Goal: Task Accomplishment & Management: Manage account settings

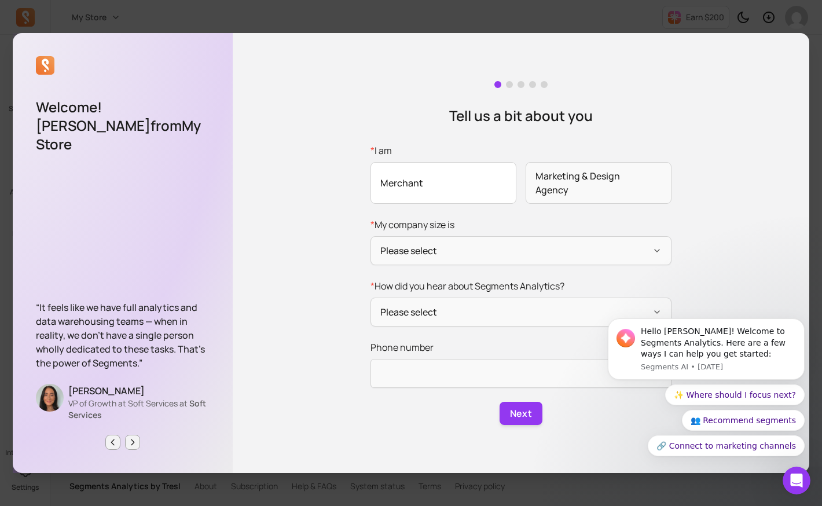
click at [457, 190] on span "Merchant" at bounding box center [443, 183] width 146 height 42
click at [0, 0] on input "* I am Merchant Marketing & Design Agency" at bounding box center [0, 0] width 0 height 0
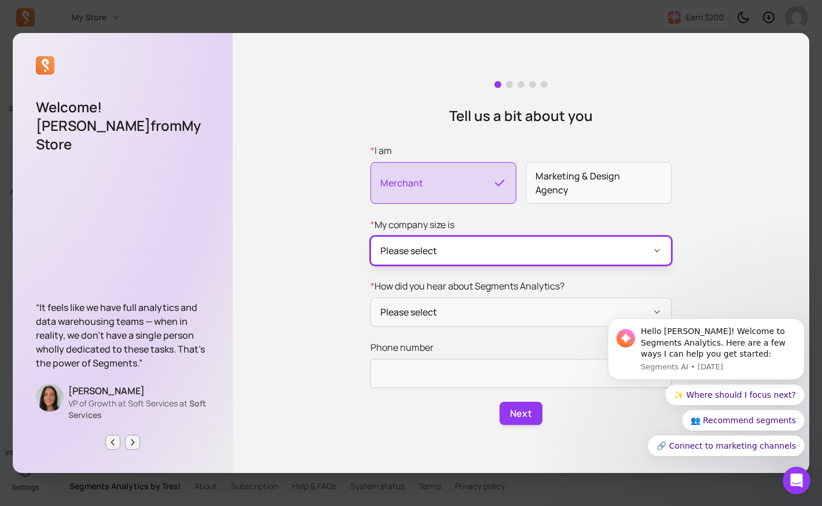
click at [478, 254] on button "Please select" at bounding box center [520, 250] width 301 height 29
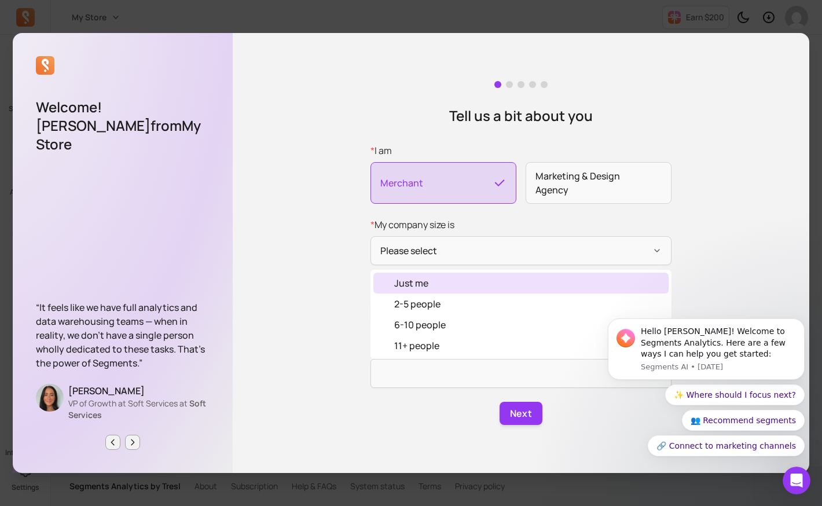
click at [451, 287] on div "Just me" at bounding box center [520, 283] width 295 height 21
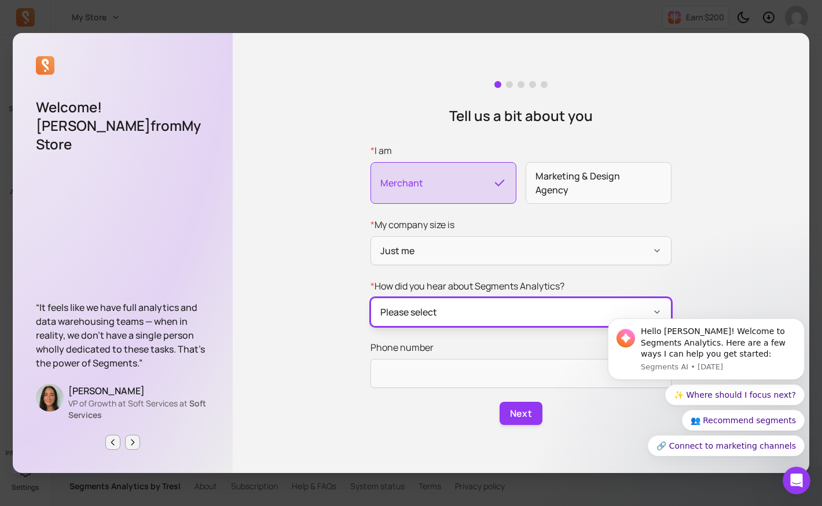
click at [461, 318] on button "Please select" at bounding box center [520, 312] width 301 height 29
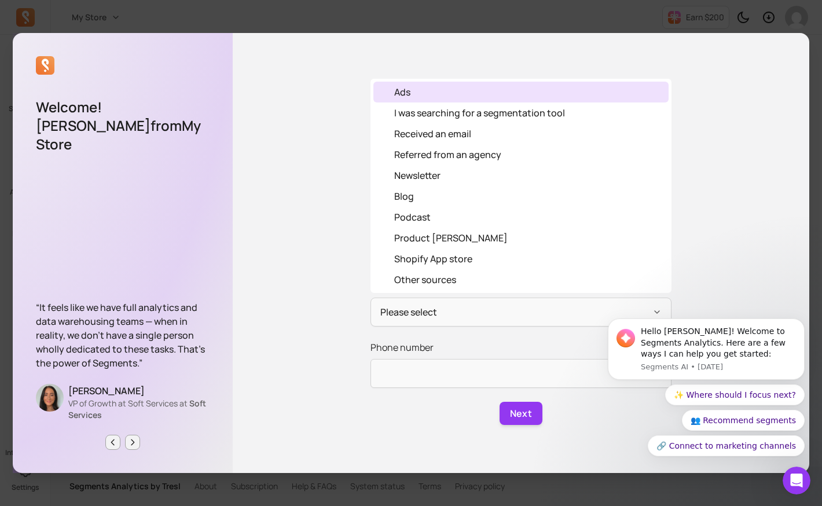
click at [472, 90] on div "Ads" at bounding box center [520, 92] width 295 height 21
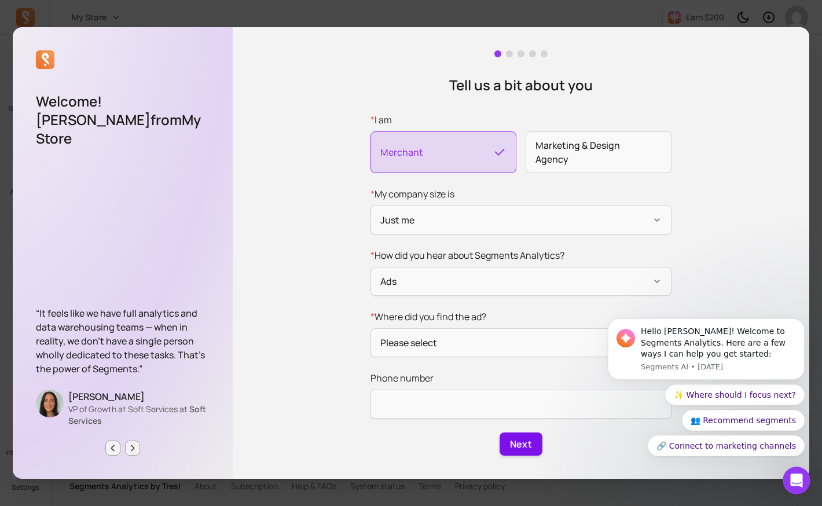
click at [523, 442] on button "Next" at bounding box center [521, 443] width 43 height 23
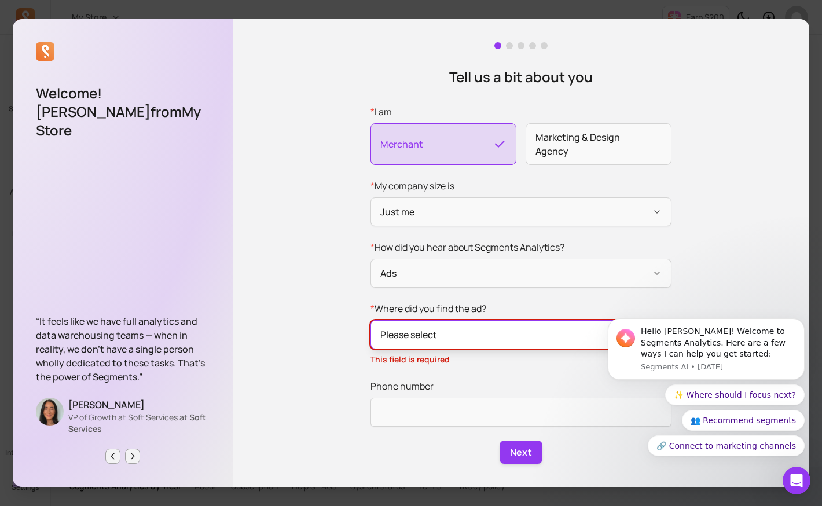
click at [489, 341] on button "Please select" at bounding box center [520, 334] width 301 height 29
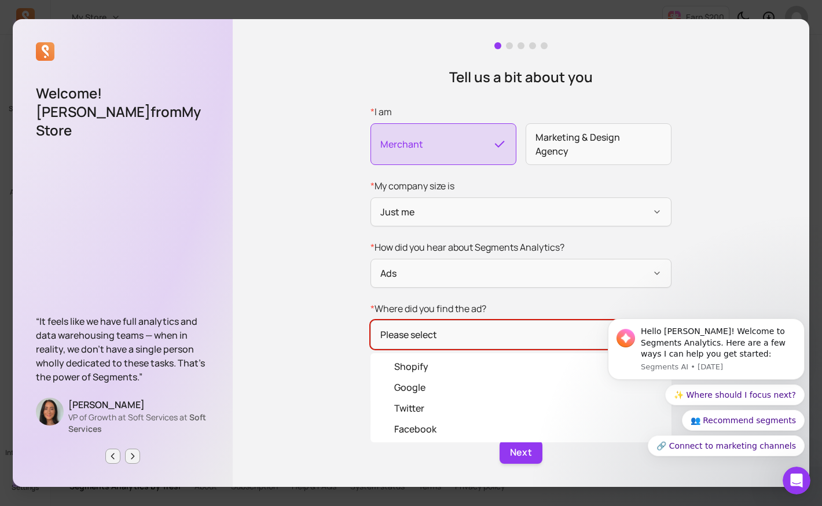
click at [449, 284] on form "* I am Merchant Marketing & Design Agency * My company size is Just me * How di…" at bounding box center [520, 284] width 301 height 359
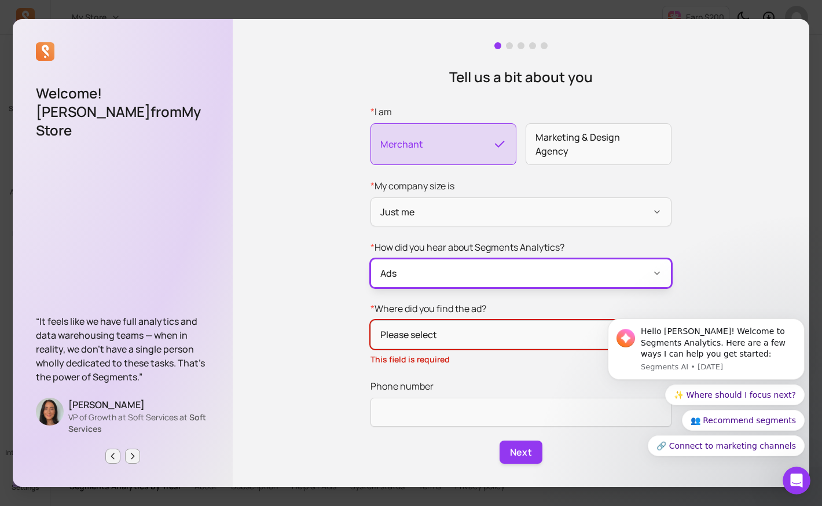
click at [449, 267] on button "Ads" at bounding box center [520, 273] width 301 height 29
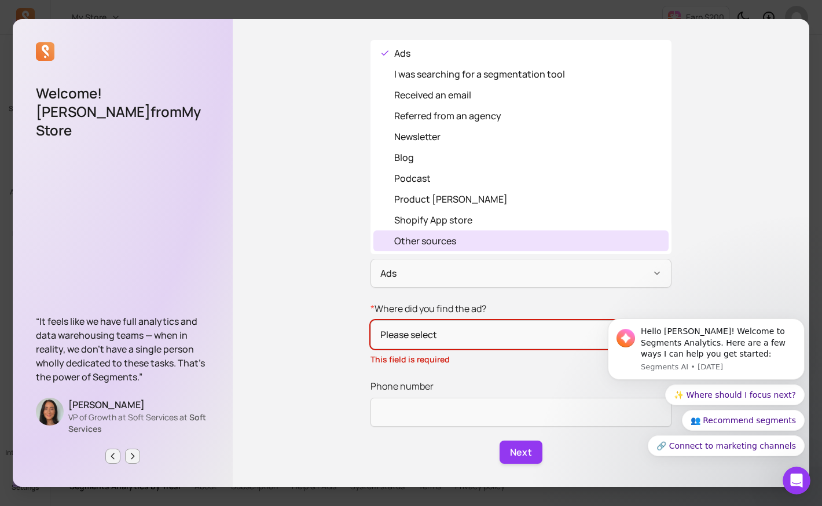
click at [440, 232] on div "Other sources" at bounding box center [520, 240] width 295 height 21
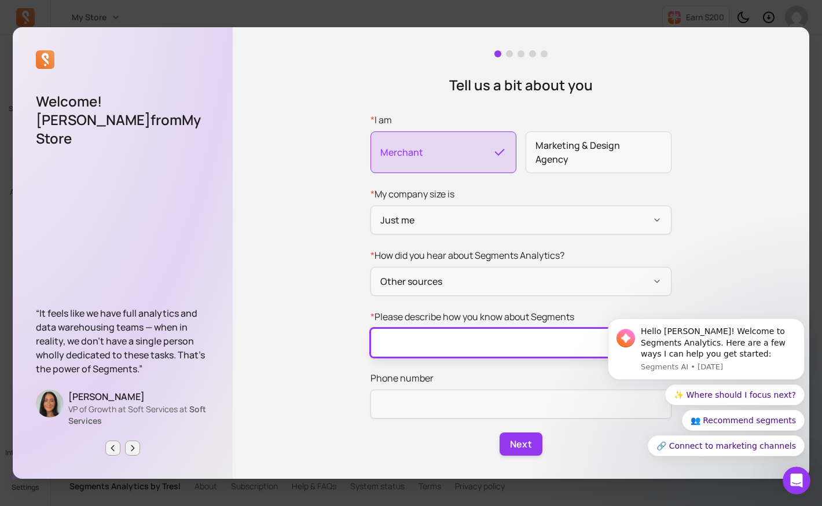
click at [450, 336] on input "* Please describe how you know about Segments" at bounding box center [520, 342] width 301 height 29
type input "test"
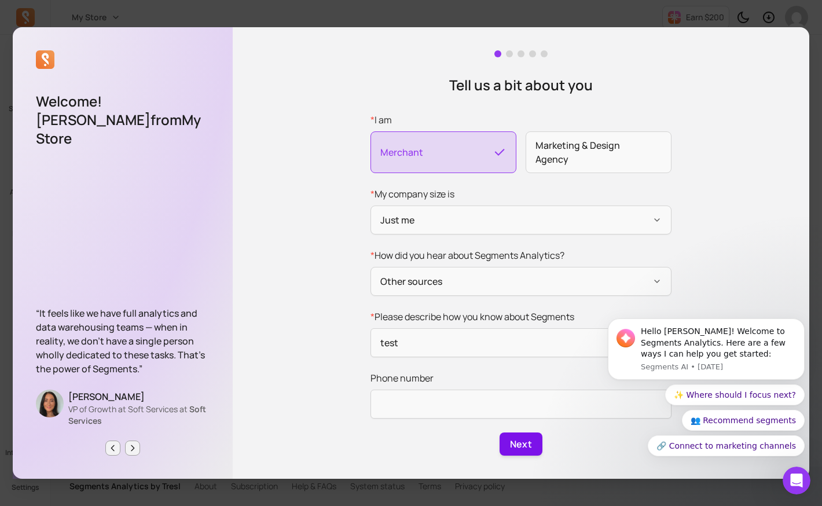
click at [503, 433] on button "Next" at bounding box center [521, 443] width 43 height 23
click at [522, 438] on ellipse "submit" at bounding box center [521, 444] width 13 height 13
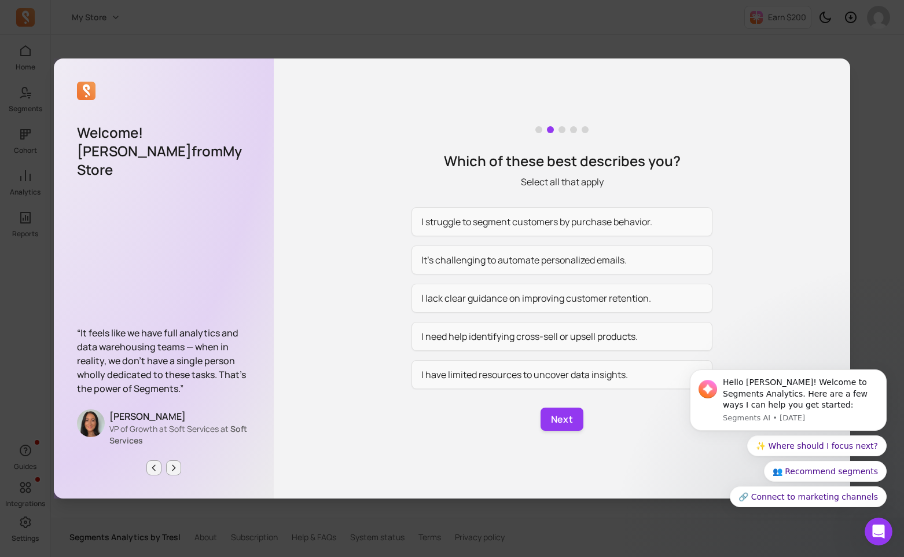
click at [593, 239] on div "I struggle to segment customers by purchase behavior. It’s challenging to autom…" at bounding box center [562, 298] width 301 height 182
click at [582, 290] on button "I lack clear guidance on improving customer retention." at bounding box center [562, 298] width 301 height 29
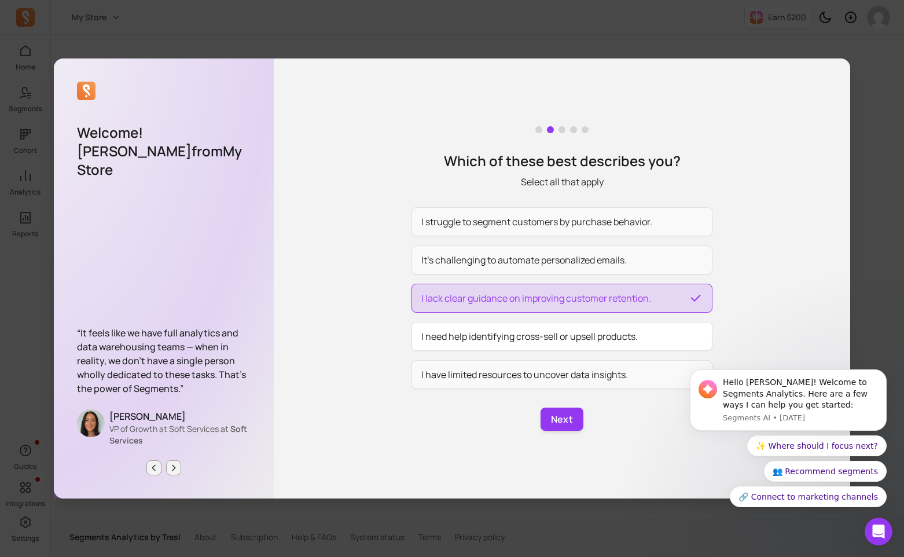
click at [579, 333] on button "I need help identifying cross-sell or upsell products." at bounding box center [562, 336] width 301 height 29
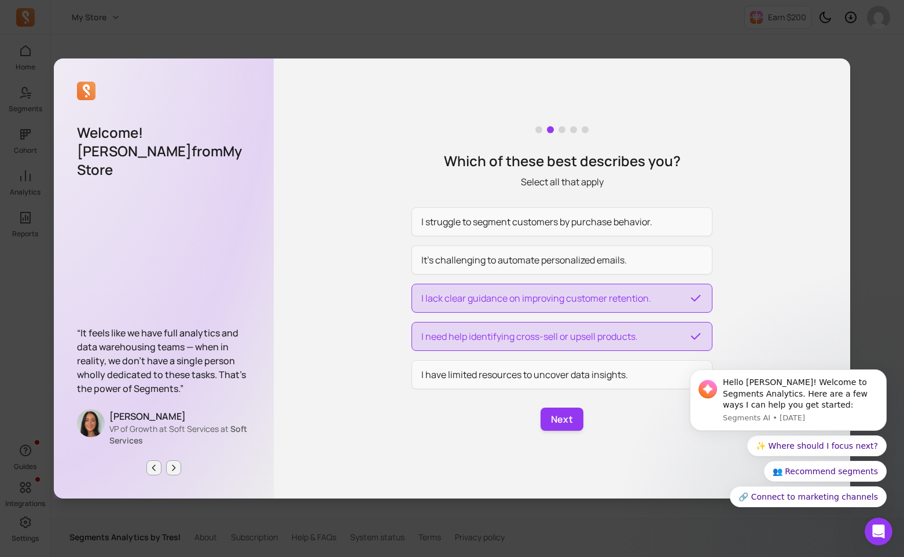
click at [586, 329] on button "I need help identifying cross-sell or upsell products." at bounding box center [562, 336] width 301 height 29
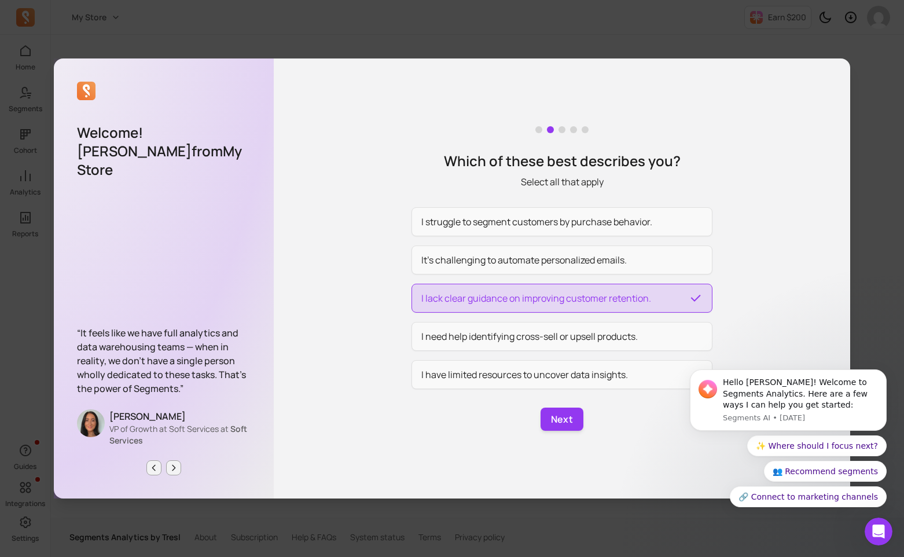
click at [586, 305] on button "I lack clear guidance on improving customer retention." at bounding box center [562, 298] width 301 height 29
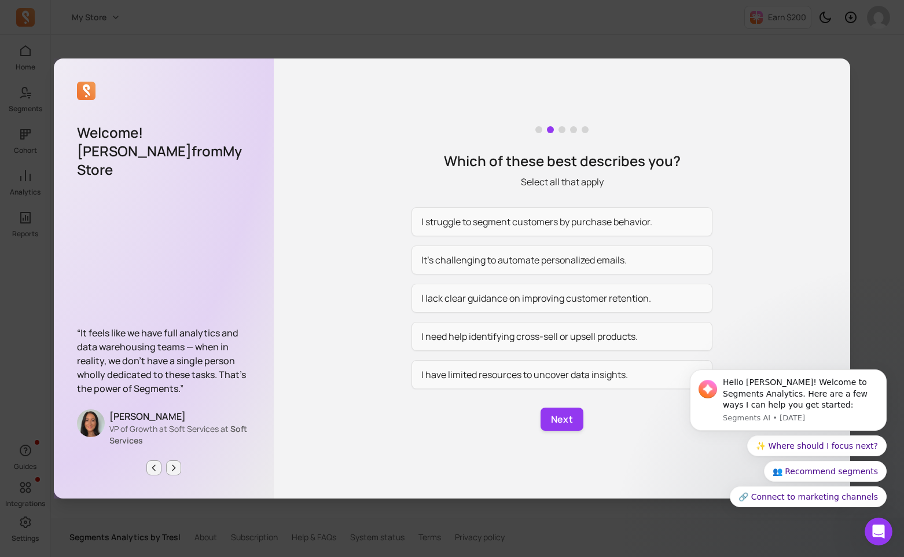
click at [564, 398] on div "Which of these best describes you? Select all that apply I struggle to segment …" at bounding box center [562, 278] width 576 height 440
click at [571, 383] on button "I have limited resources to uncover data insights." at bounding box center [562, 374] width 301 height 29
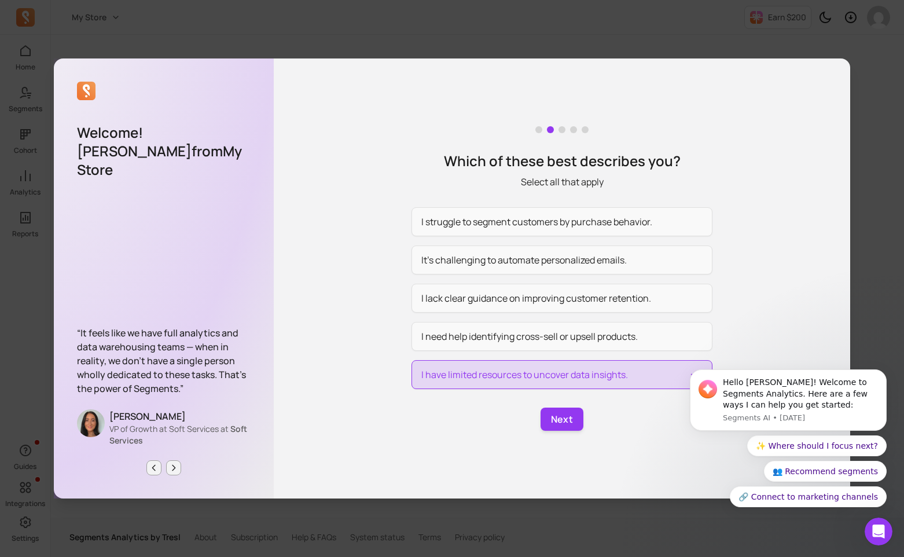
click at [565, 431] on div "Which of these best describes you? Select all that apply I struggle to segment …" at bounding box center [562, 278] width 576 height 440
click at [567, 417] on button "Next" at bounding box center [562, 418] width 43 height 23
click at [821, 505] on icon "Open Intercom Messenger" at bounding box center [877, 529] width 19 height 19
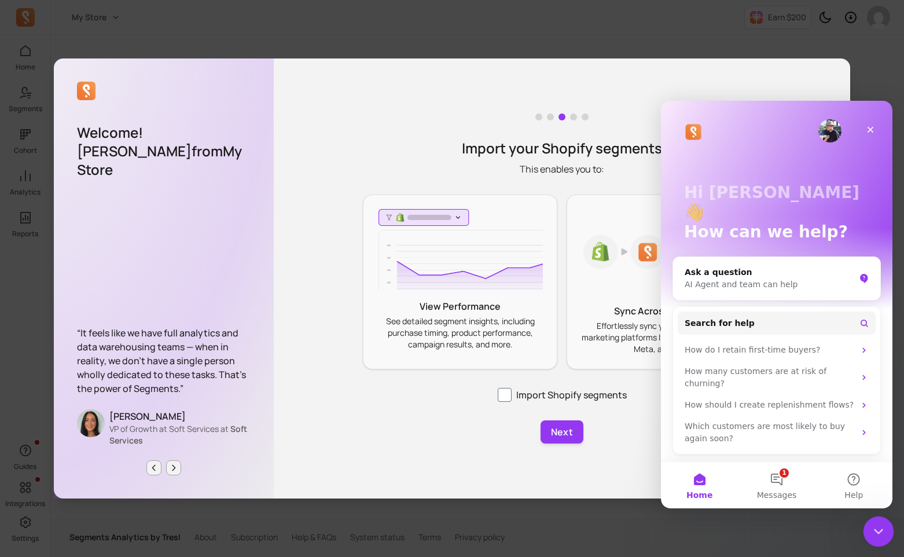
click at [821, 505] on icon "Close Intercom Messenger" at bounding box center [877, 530] width 14 height 14
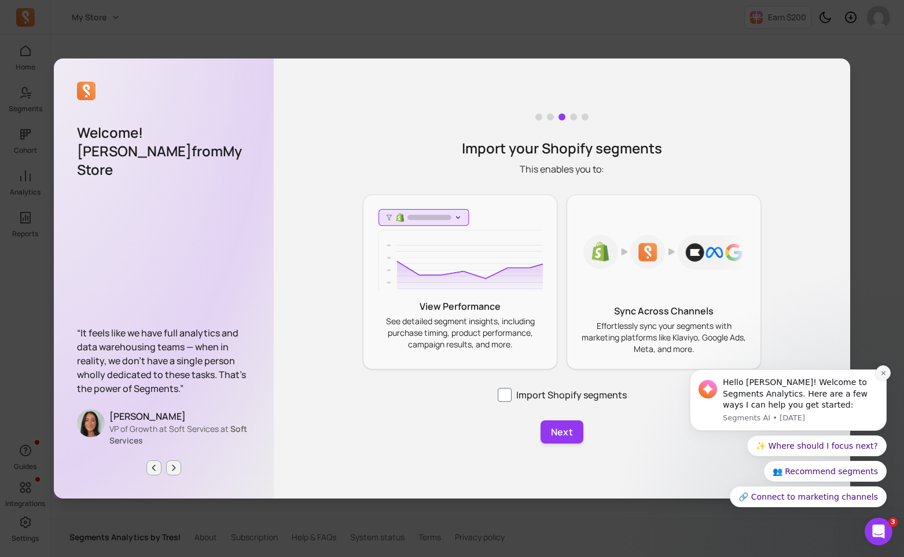
click at [821, 370] on icon "Dismiss notification" at bounding box center [883, 373] width 6 height 6
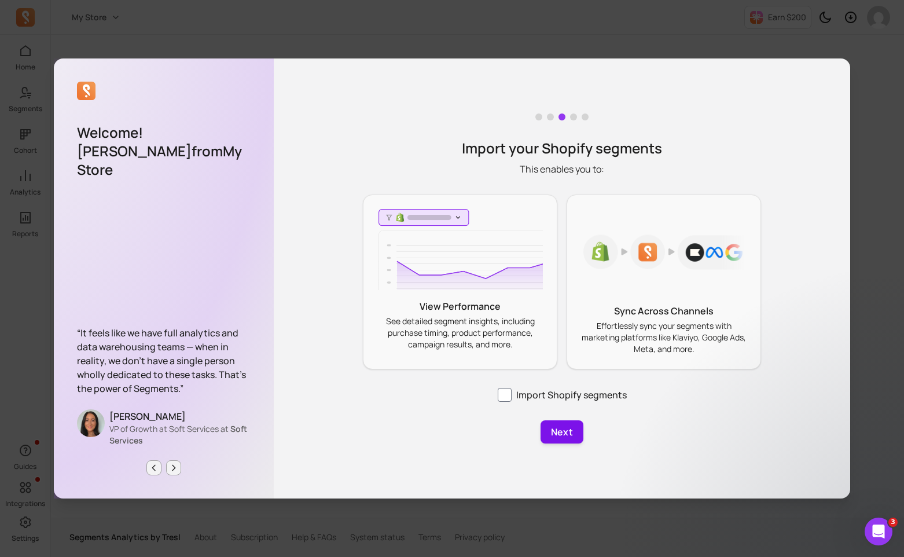
click at [572, 431] on button "Next" at bounding box center [562, 431] width 43 height 23
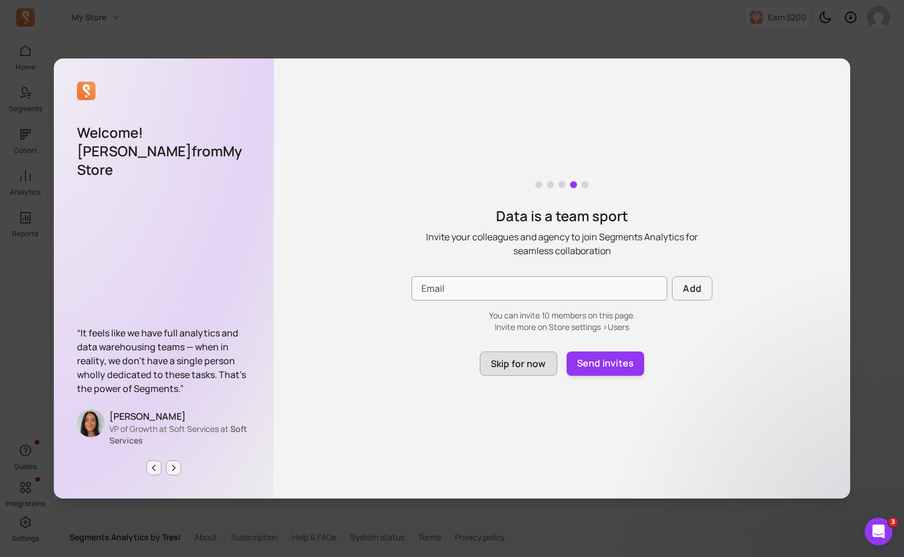
click at [523, 356] on button "Skip for now" at bounding box center [519, 363] width 78 height 24
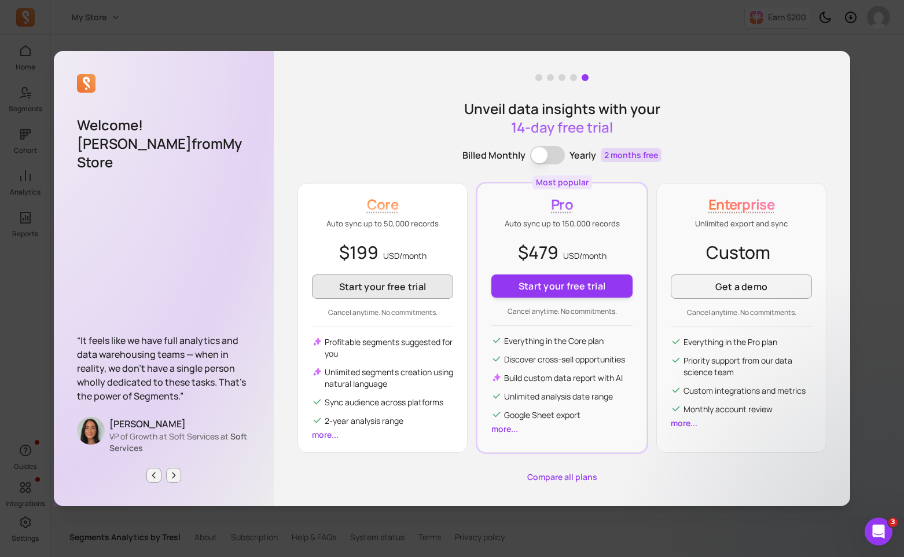
click at [414, 276] on button "Start your free trial" at bounding box center [382, 286] width 141 height 24
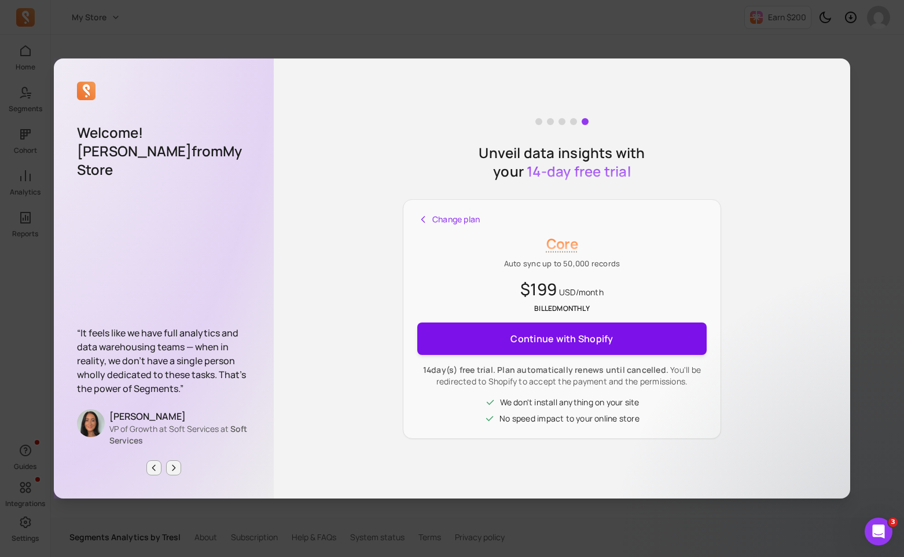
click at [497, 344] on button "Continue with Shopify" at bounding box center [561, 338] width 289 height 32
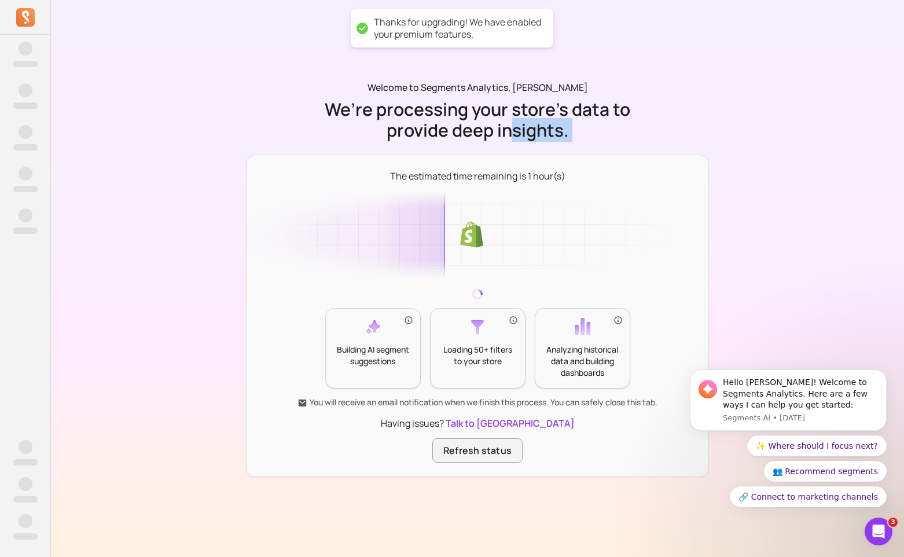
drag, startPoint x: 509, startPoint y: 124, endPoint x: 505, endPoint y: 149, distance: 25.3
click at [505, 148] on div "Welcome to Segments Analytics, [PERSON_NAME] We’re processing your store’s data…" at bounding box center [477, 278] width 463 height 396
click at [505, 149] on div "Welcome to Segments Analytics, [PERSON_NAME] We’re processing your store’s data…" at bounding box center [477, 278] width 463 height 396
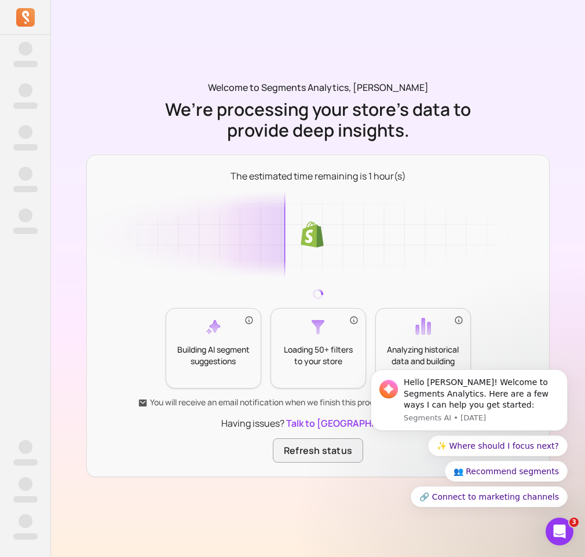
click at [434, 115] on p "We’re processing your store’s data to provide deep insights." at bounding box center [317, 120] width 311 height 42
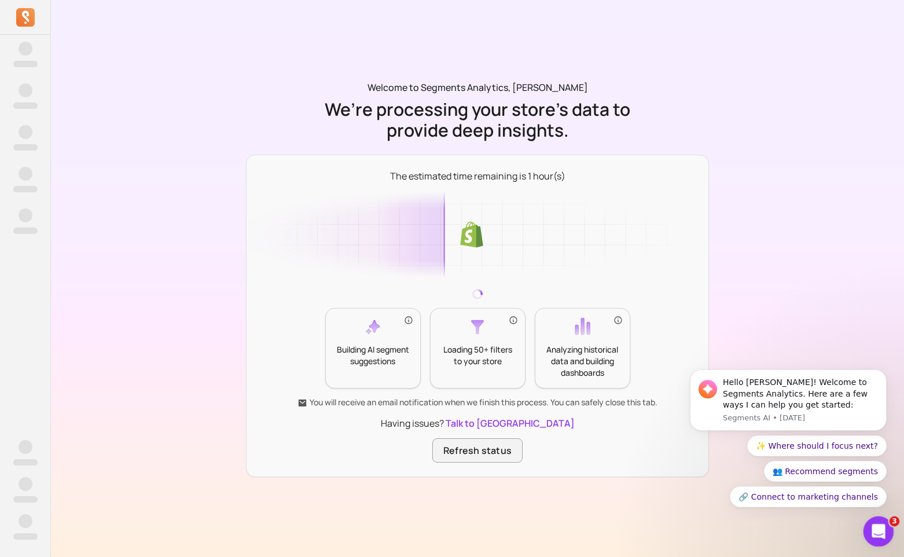
click at [872, 524] on icon "Open Intercom Messenger" at bounding box center [877, 529] width 19 height 19
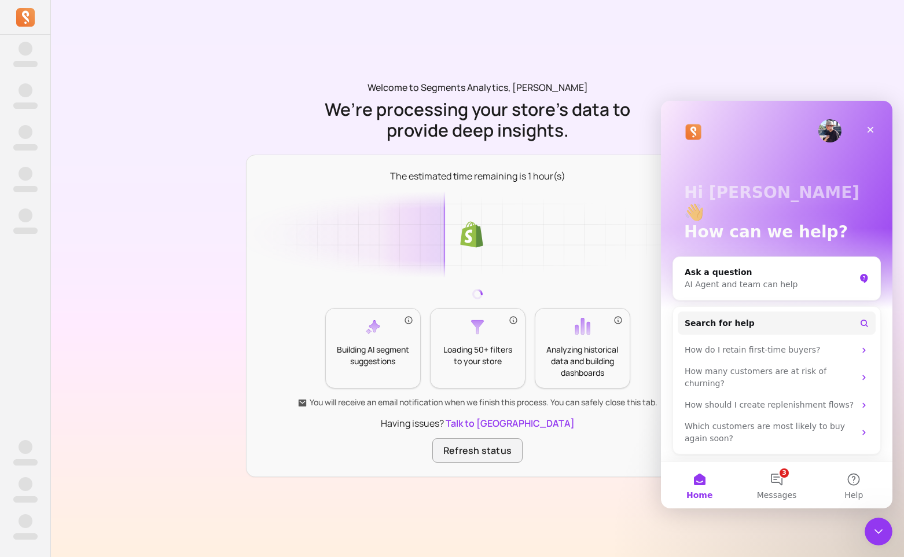
drag, startPoint x: 840, startPoint y: 137, endPoint x: 850, endPoint y: 137, distance: 9.3
click at [841, 137] on div "Intercom messenger" at bounding box center [829, 130] width 23 height 23
drag, startPoint x: 879, startPoint y: 132, endPoint x: 825, endPoint y: 175, distance: 69.2
click at [825, 175] on div "Hi [PERSON_NAME] 👋 How can we help? Ask a question AI Agent and team can help S…" at bounding box center [777, 281] width 232 height 361
drag, startPoint x: 741, startPoint y: 216, endPoint x: 741, endPoint y: 188, distance: 28.4
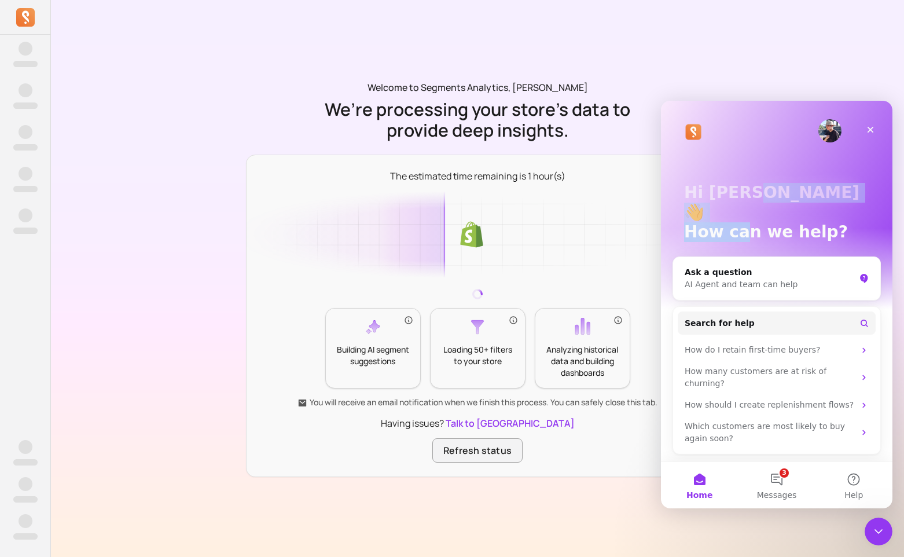
click at [741, 188] on div "Hi [PERSON_NAME] 👋 How can we help?" at bounding box center [776, 212] width 185 height 59
click at [741, 190] on p "Hi [PERSON_NAME] 👋" at bounding box center [776, 202] width 185 height 39
click at [788, 484] on button "3 Messages" at bounding box center [776, 485] width 77 height 46
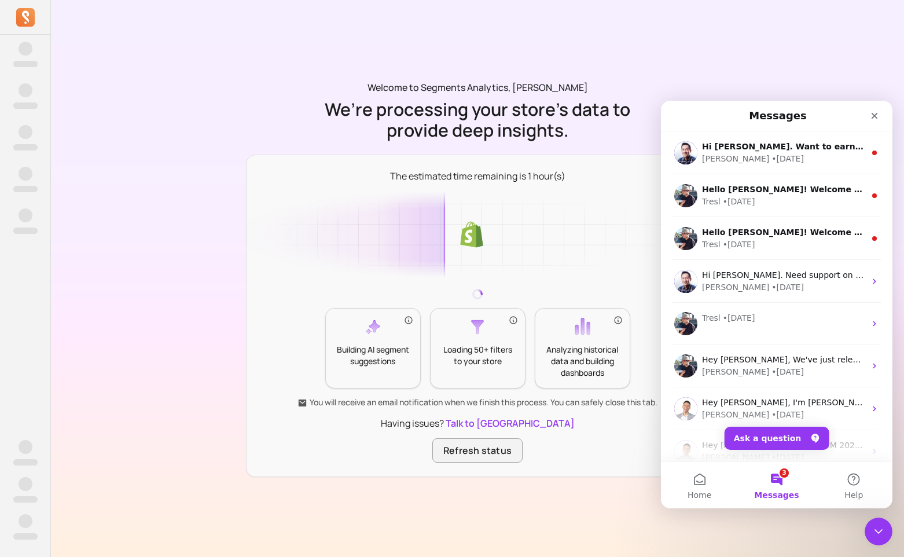
click at [789, 480] on button "3 Messages" at bounding box center [776, 485] width 77 height 46
click at [869, 541] on div "Close Intercom Messenger" at bounding box center [877, 530] width 28 height 28
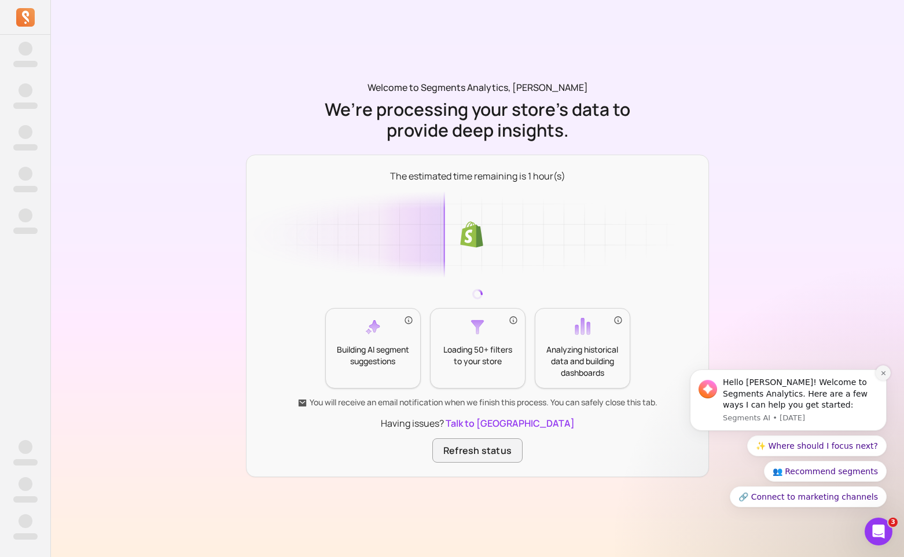
click at [882, 376] on button "Dismiss notification" at bounding box center [883, 372] width 15 height 15
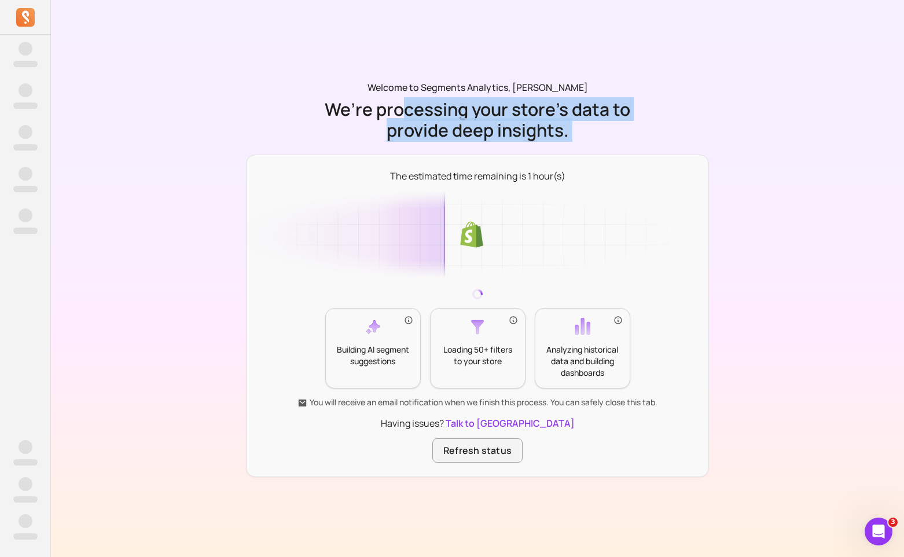
drag, startPoint x: 401, startPoint y: 108, endPoint x: 401, endPoint y: 156, distance: 47.5
click at [401, 156] on div "Welcome to Segments Analytics, [PERSON_NAME] We’re processing your store’s data…" at bounding box center [477, 278] width 463 height 396
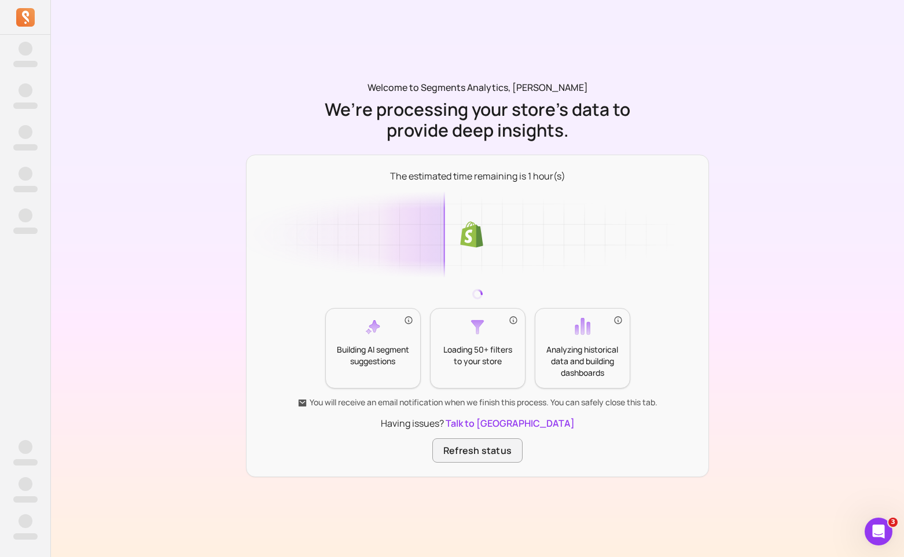
click at [401, 155] on div "The estimated time remaining is 1 hour(s) Building AI segment suggestions Loadi…" at bounding box center [477, 316] width 463 height 322
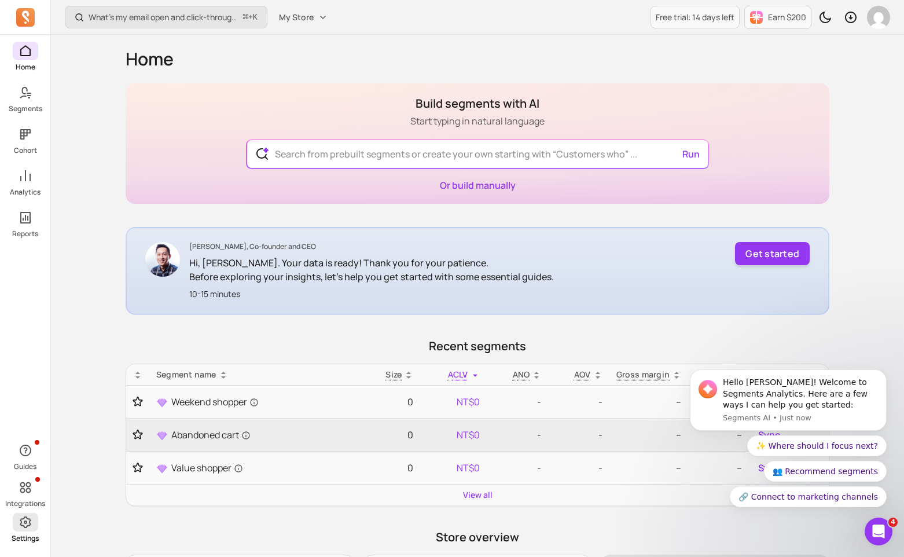
click at [23, 535] on p "Settings" at bounding box center [25, 538] width 27 height 9
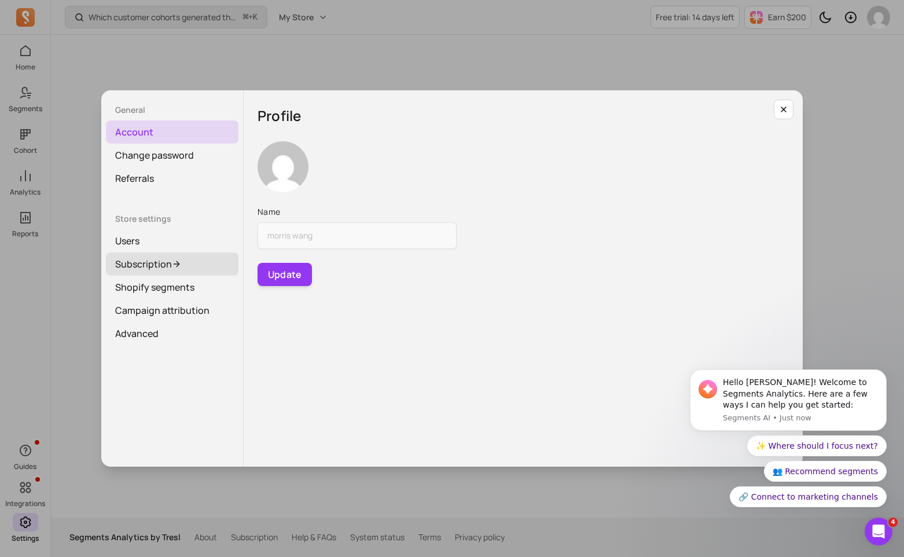
click at [188, 258] on link "Subscription" at bounding box center [172, 263] width 133 height 23
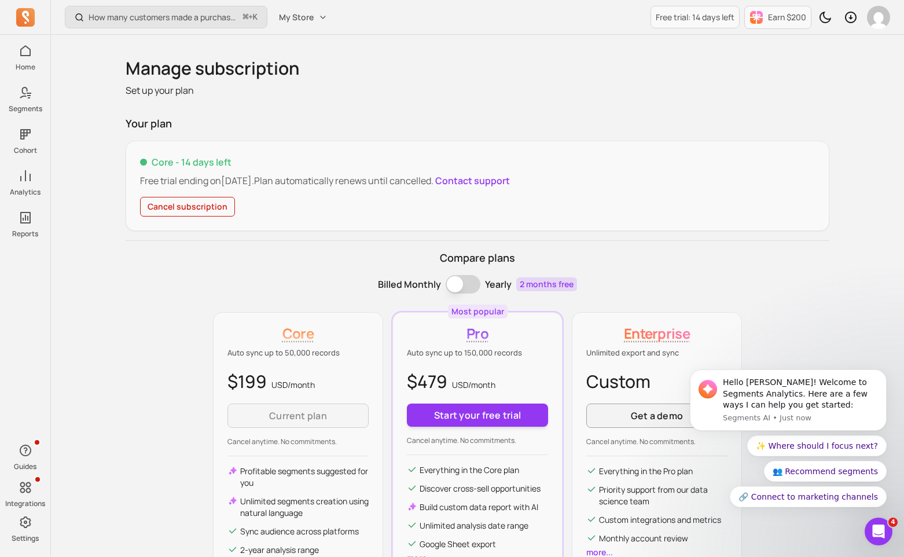
click at [208, 209] on button "Cancel subscription" at bounding box center [187, 207] width 95 height 20
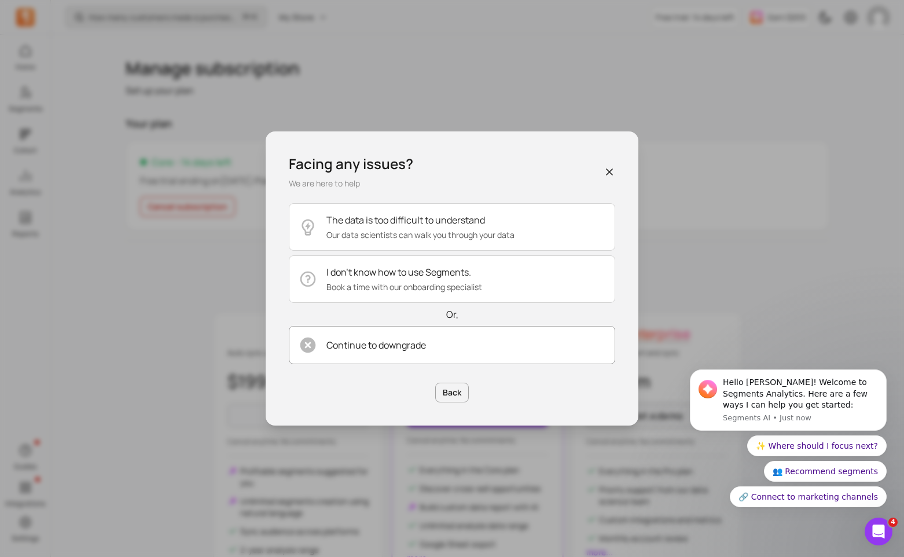
click at [341, 362] on button "Continue to downgrade" at bounding box center [452, 345] width 326 height 38
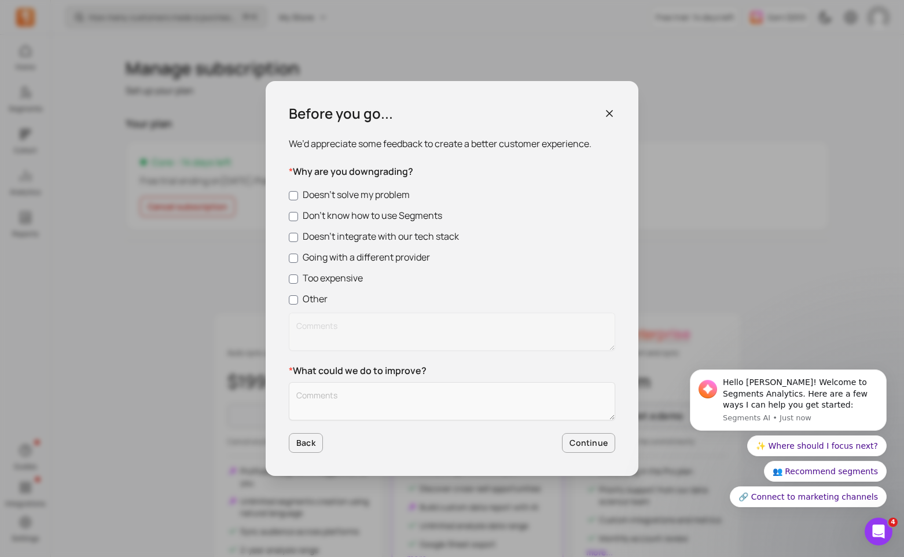
click at [305, 302] on label "Other" at bounding box center [452, 299] width 326 height 14
click at [298, 302] on input "Other" at bounding box center [293, 299] width 9 height 9
checkbox input "true"
click at [337, 413] on textarea "Customer Feedback" at bounding box center [452, 401] width 326 height 38
click at [377, 408] on textarea "Customer Feedback" at bounding box center [452, 401] width 326 height 38
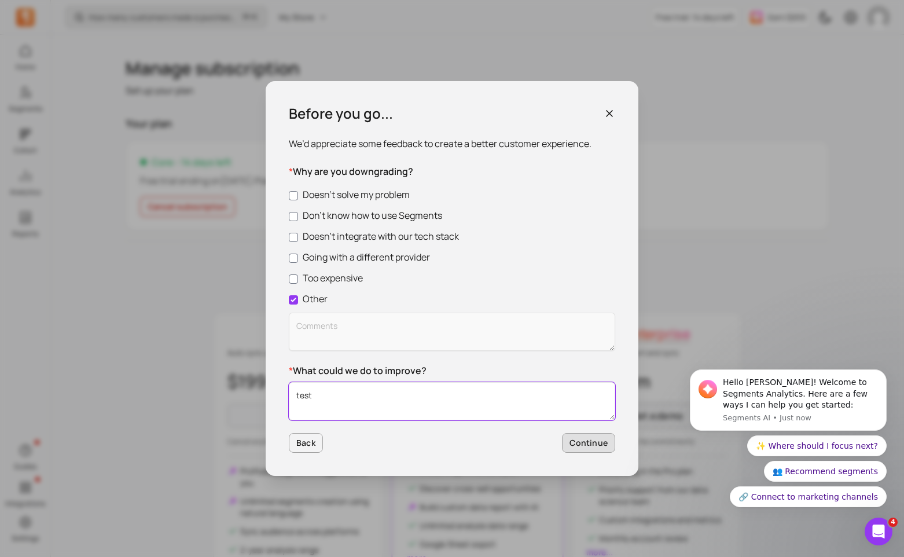
type textarea "test"
click at [607, 445] on button "Continue" at bounding box center [588, 443] width 53 height 20
click at [446, 337] on textarea "Other" at bounding box center [452, 332] width 326 height 38
type textarea "test"
click at [590, 436] on button "Continue" at bounding box center [588, 443] width 53 height 20
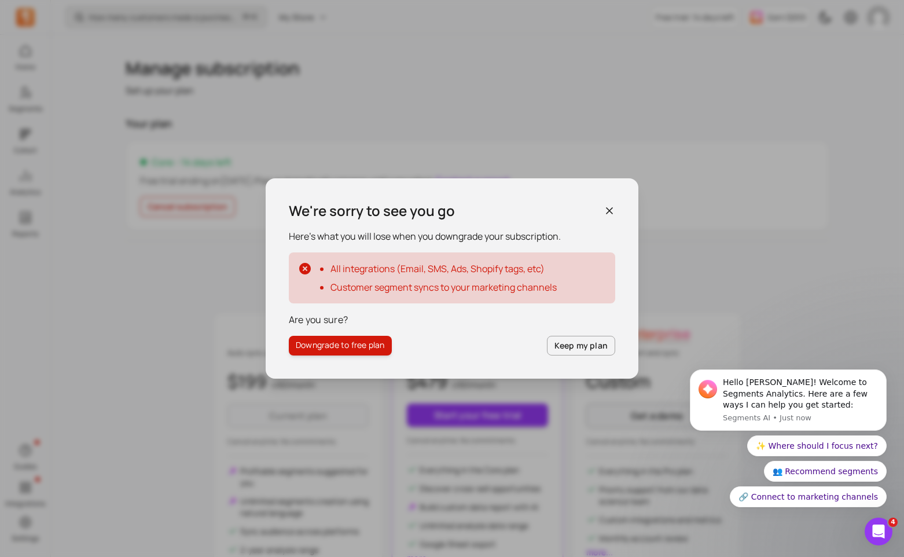
click at [344, 347] on button "Downgrade to free plan" at bounding box center [340, 346] width 103 height 20
